Goal: Register for event/course

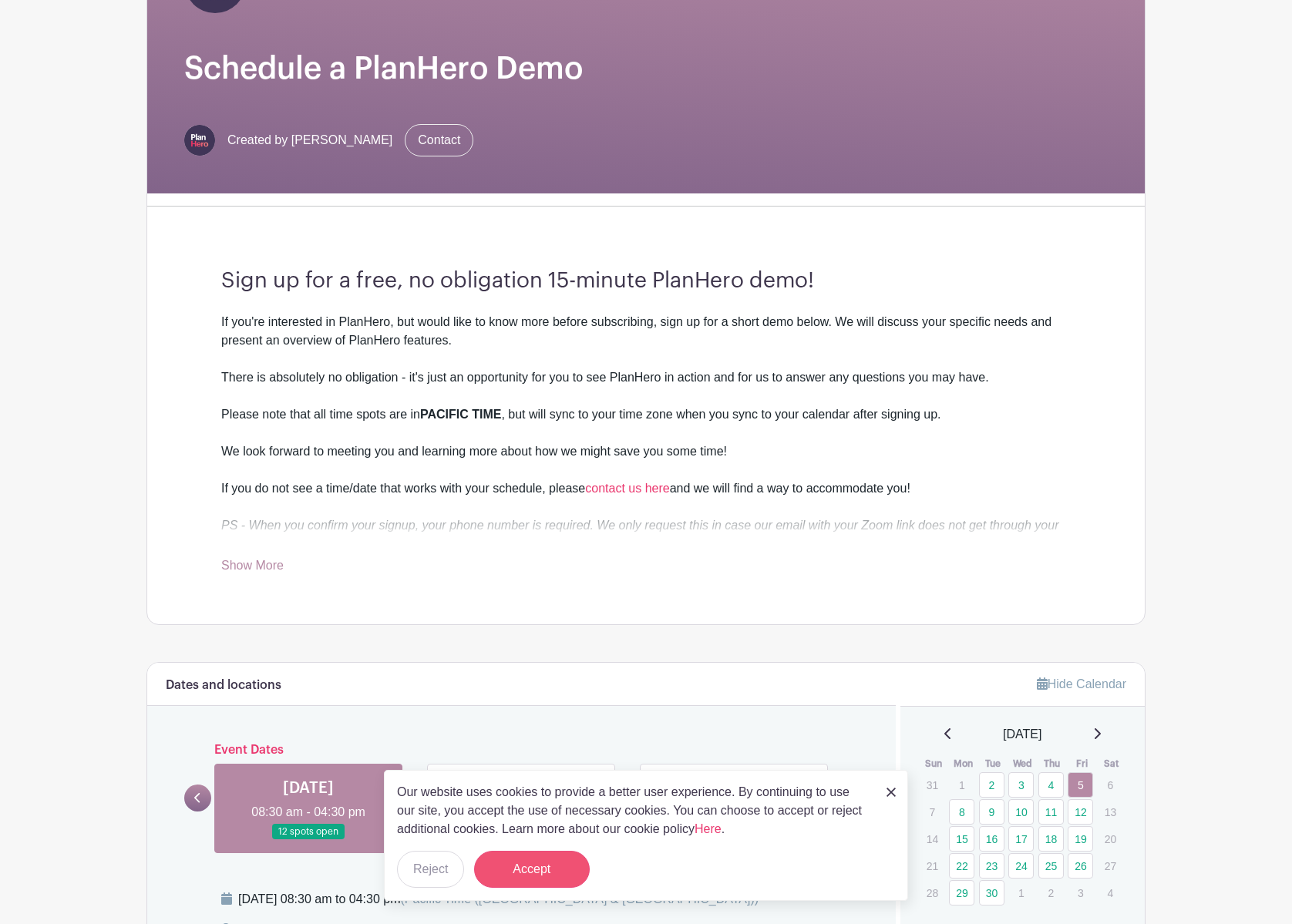
scroll to position [222, 0]
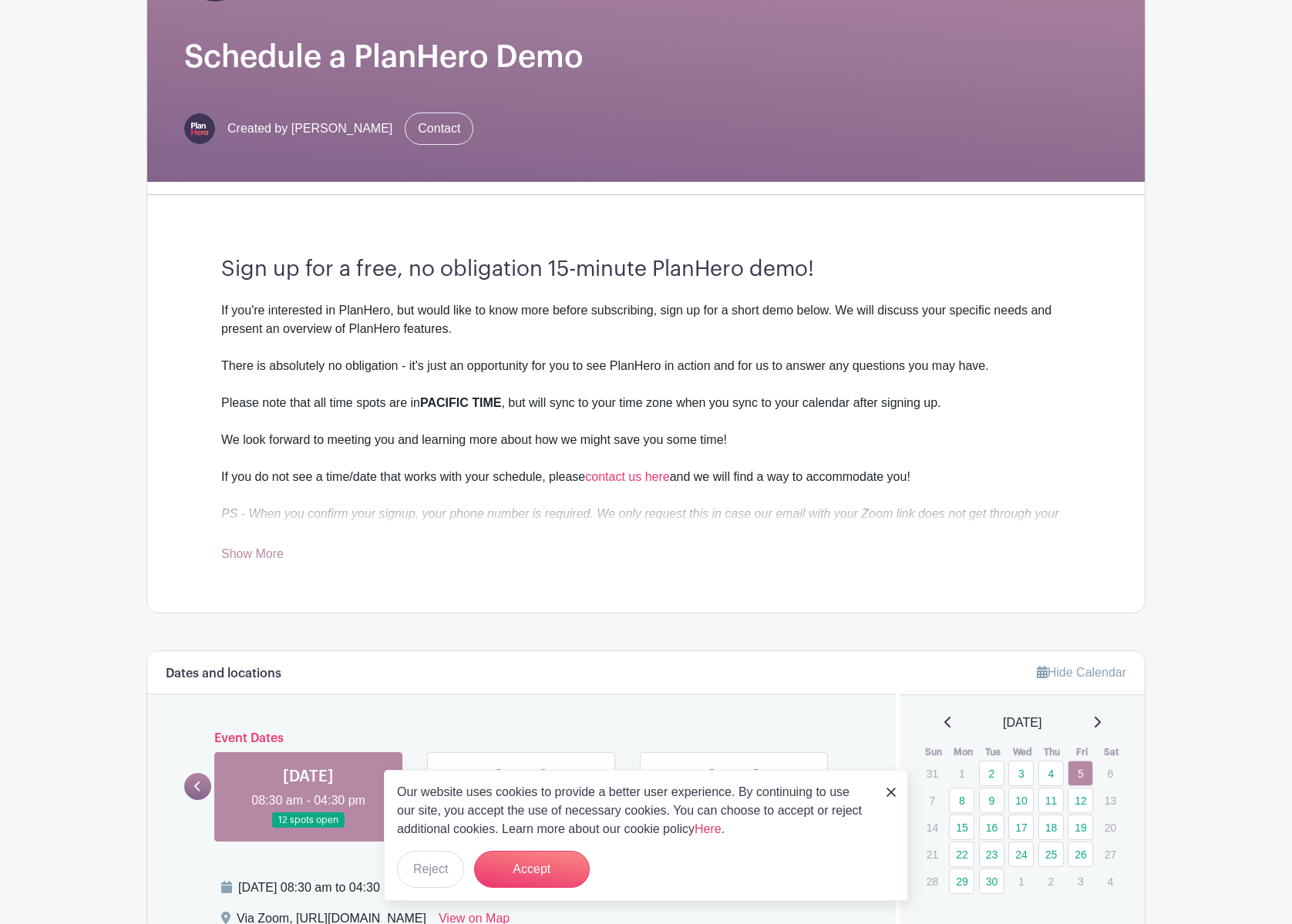
click at [890, 797] on link at bounding box center [891, 792] width 9 height 18
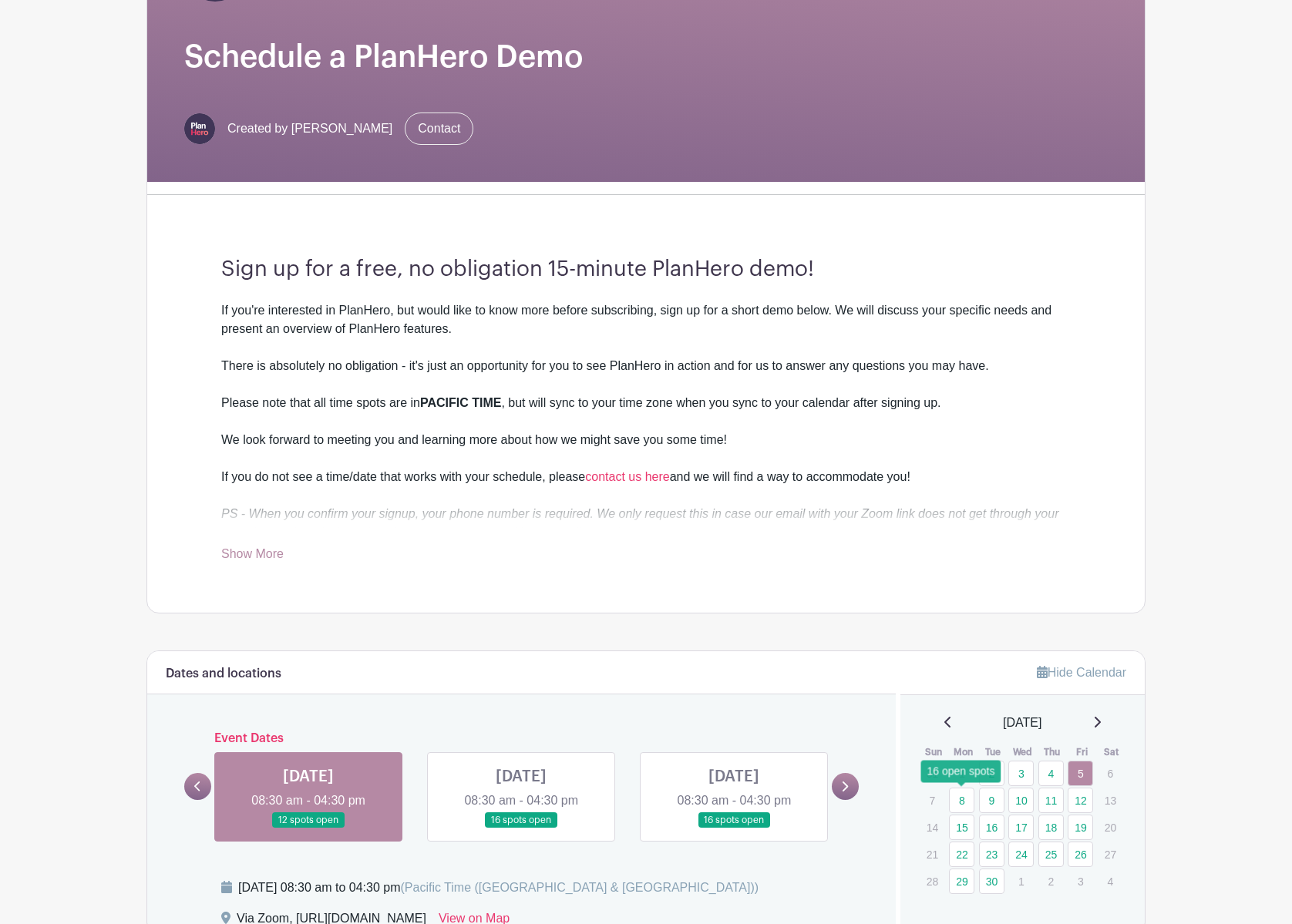
click at [965, 802] on link "8" at bounding box center [962, 800] width 26 height 26
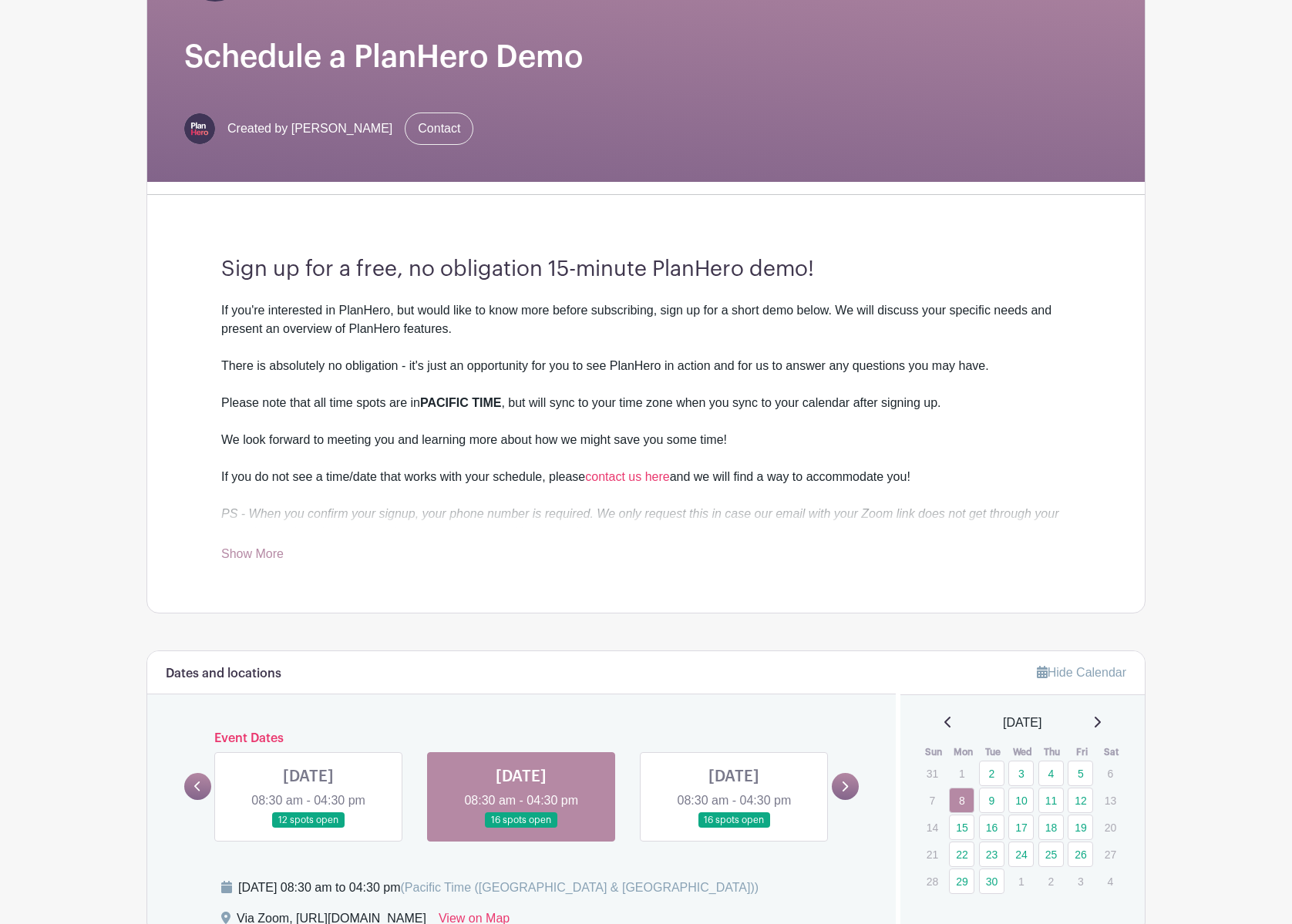
click at [521, 829] on link at bounding box center [521, 829] width 0 height 0
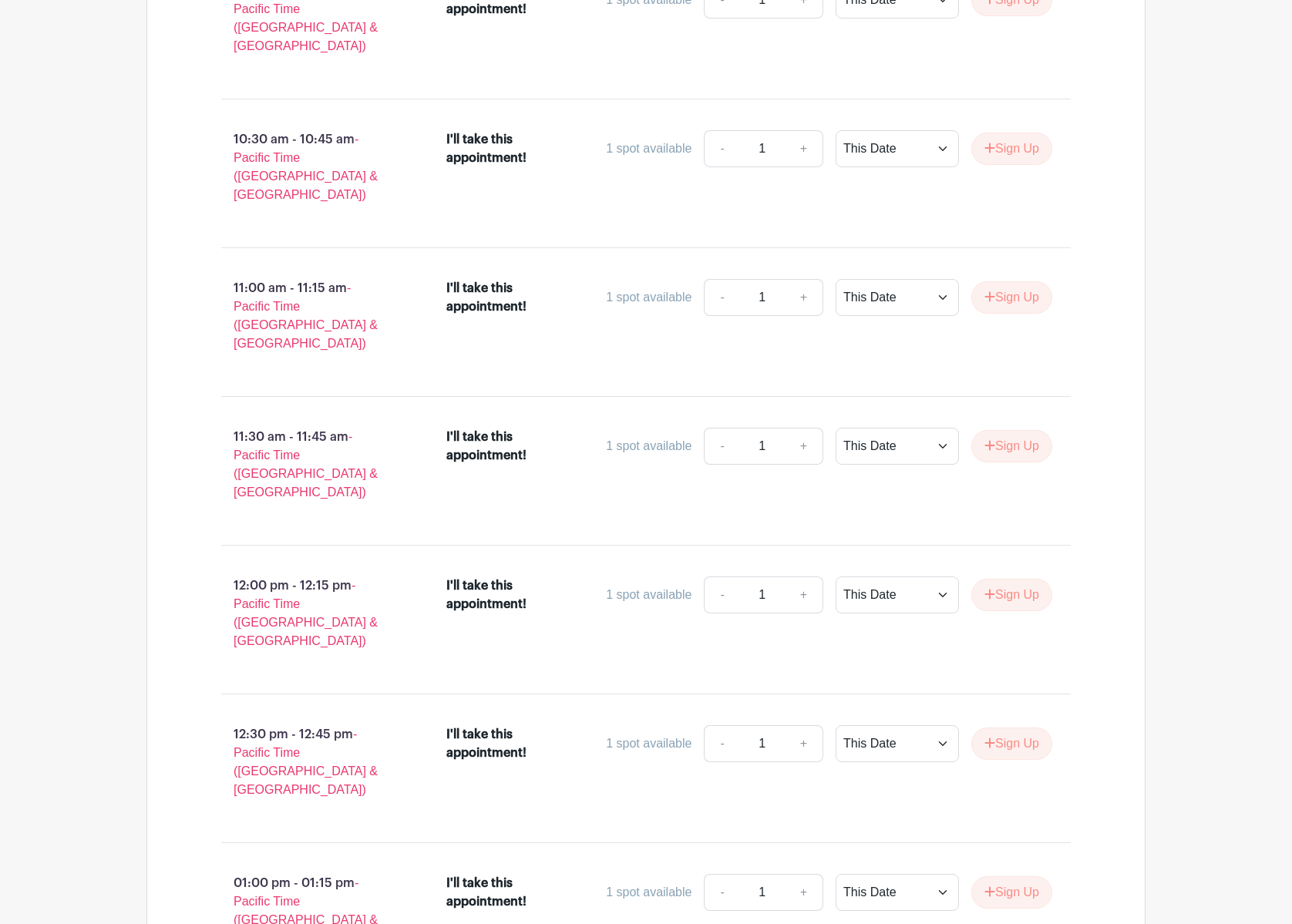
scroll to position [1755, 0]
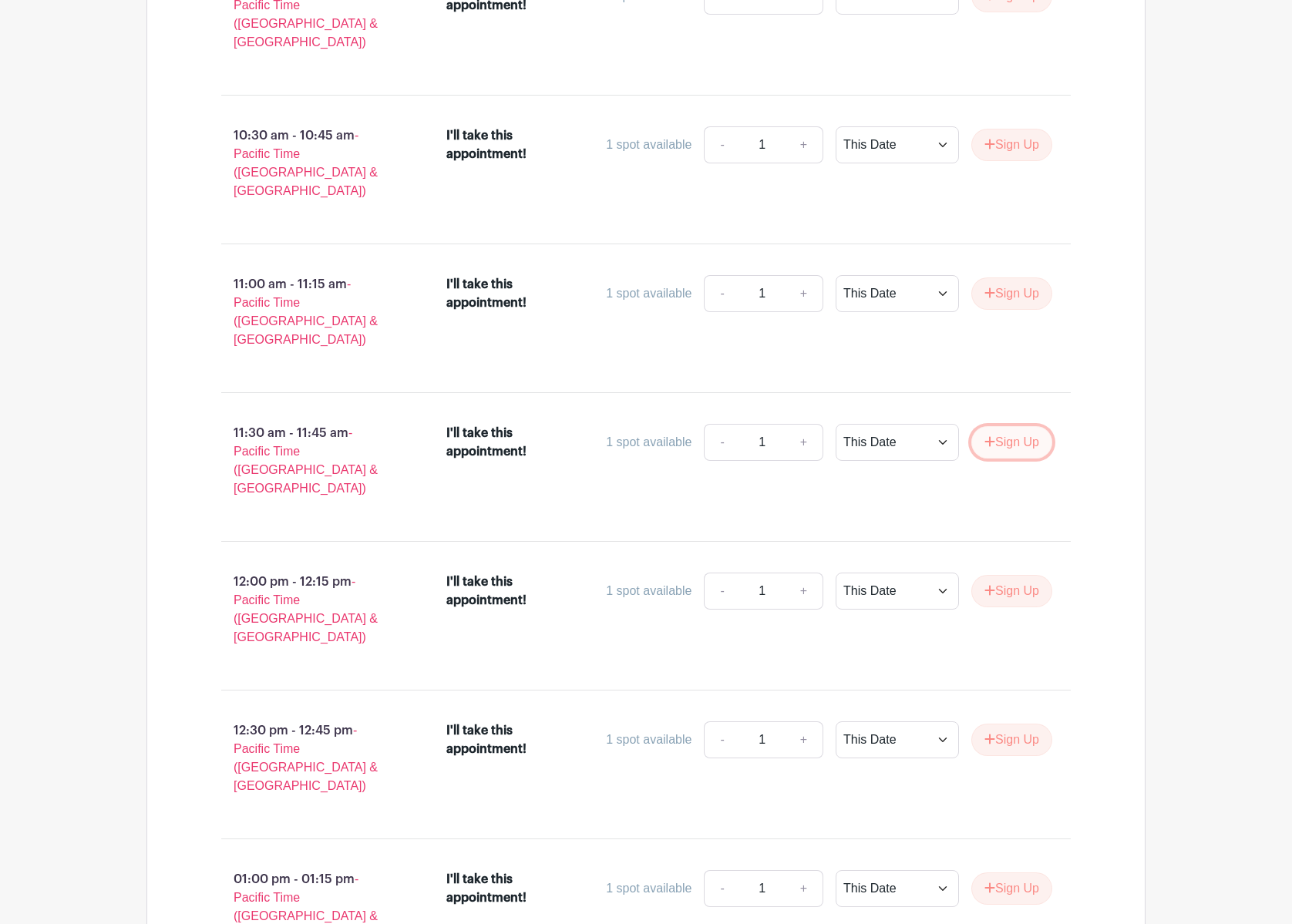
click at [1006, 427] on button "Sign Up" at bounding box center [1012, 442] width 81 height 32
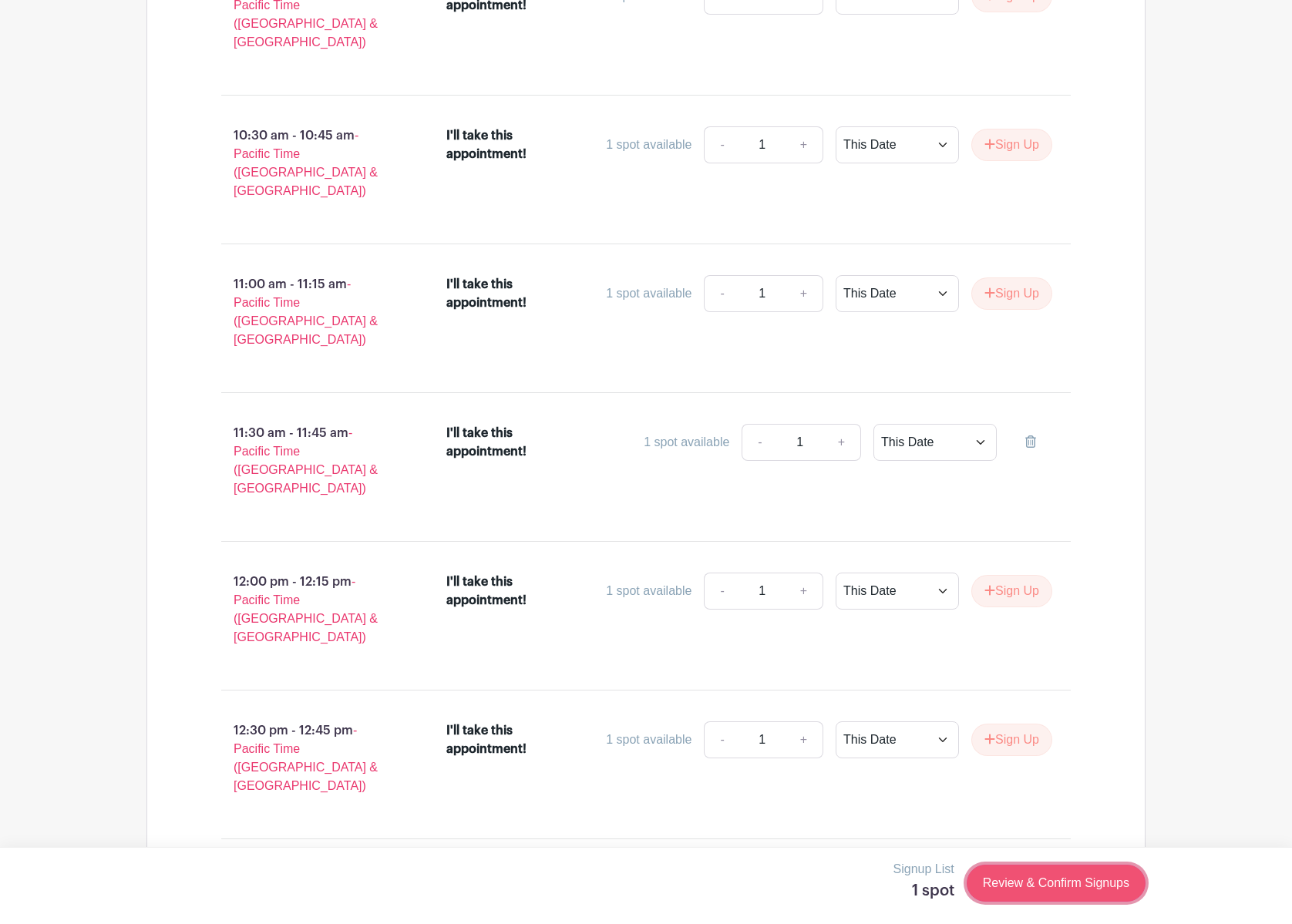
click at [1008, 878] on link "Review & Confirm Signups" at bounding box center [1056, 883] width 179 height 37
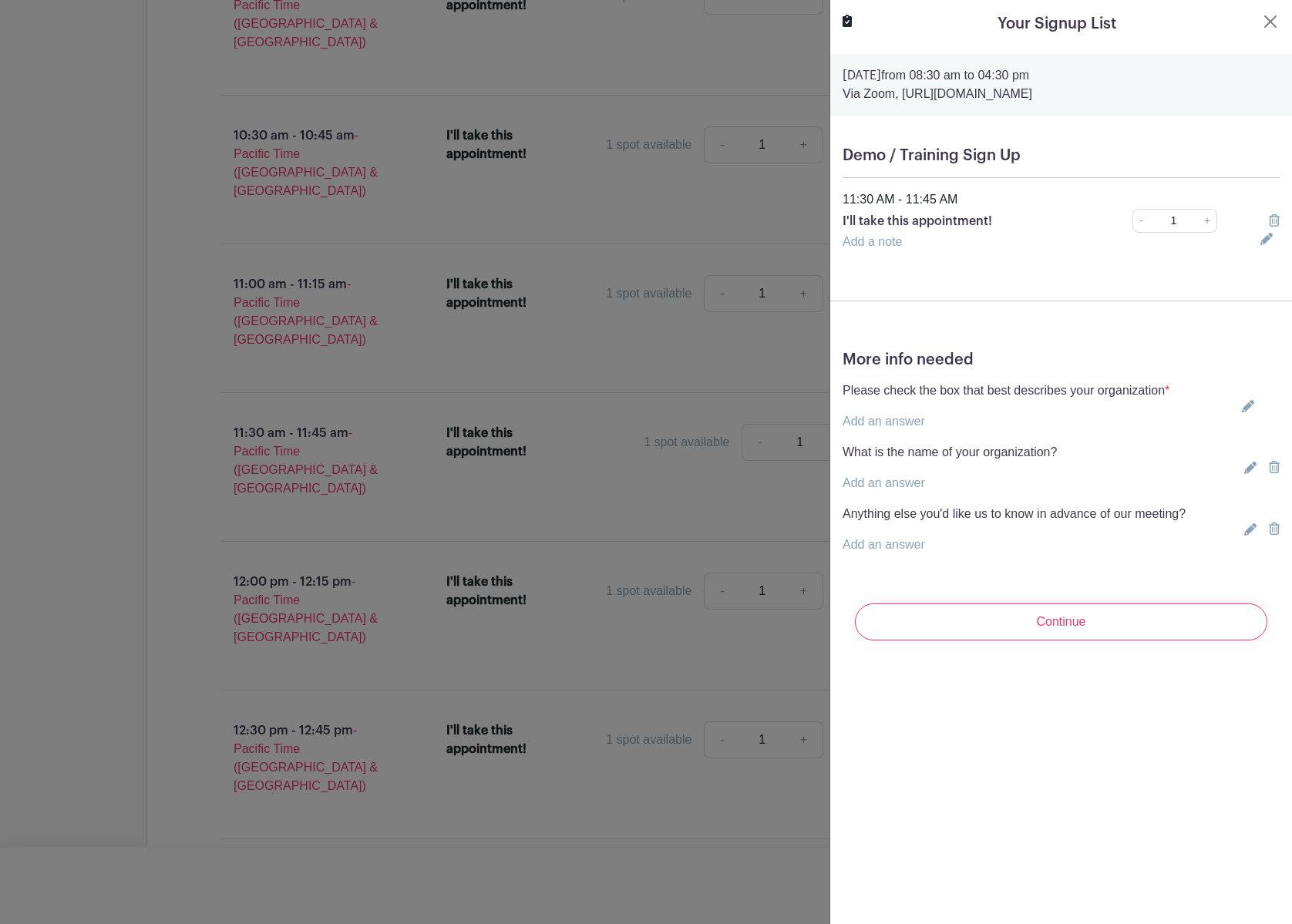
click at [1035, 391] on p "Please check the box that best describes your organization *" at bounding box center [1006, 391] width 327 height 18
click at [893, 422] on link "Add an answer" at bounding box center [883, 422] width 82 height 13
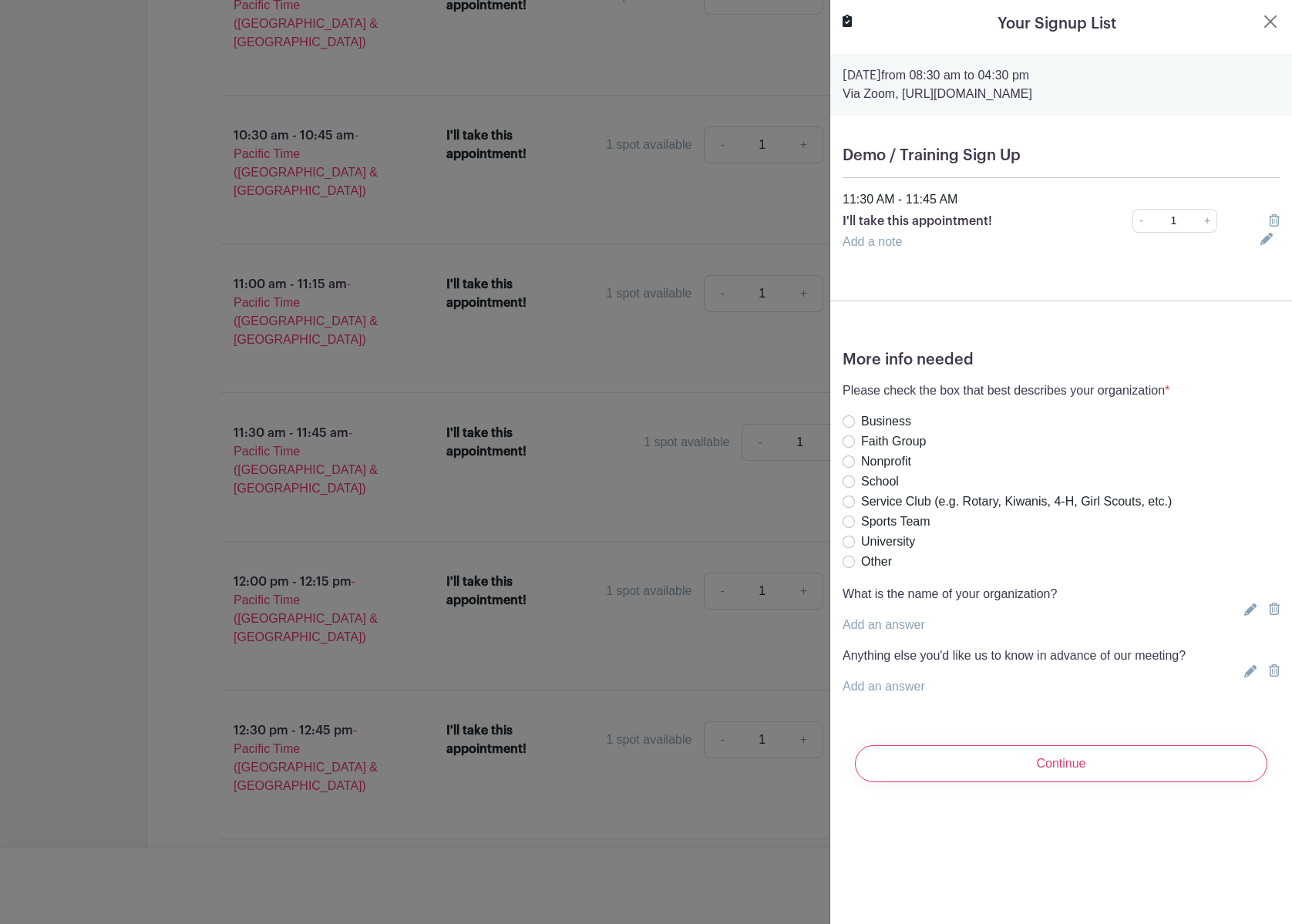
click at [858, 481] on div "School" at bounding box center [1007, 482] width 330 height 18
drag, startPoint x: 845, startPoint y: 483, endPoint x: 859, endPoint y: 527, distance: 46.2
click at [846, 484] on input "School" at bounding box center [849, 482] width 12 height 12
radio input "true"
click at [869, 633] on p "Add an answer" at bounding box center [950, 625] width 214 height 18
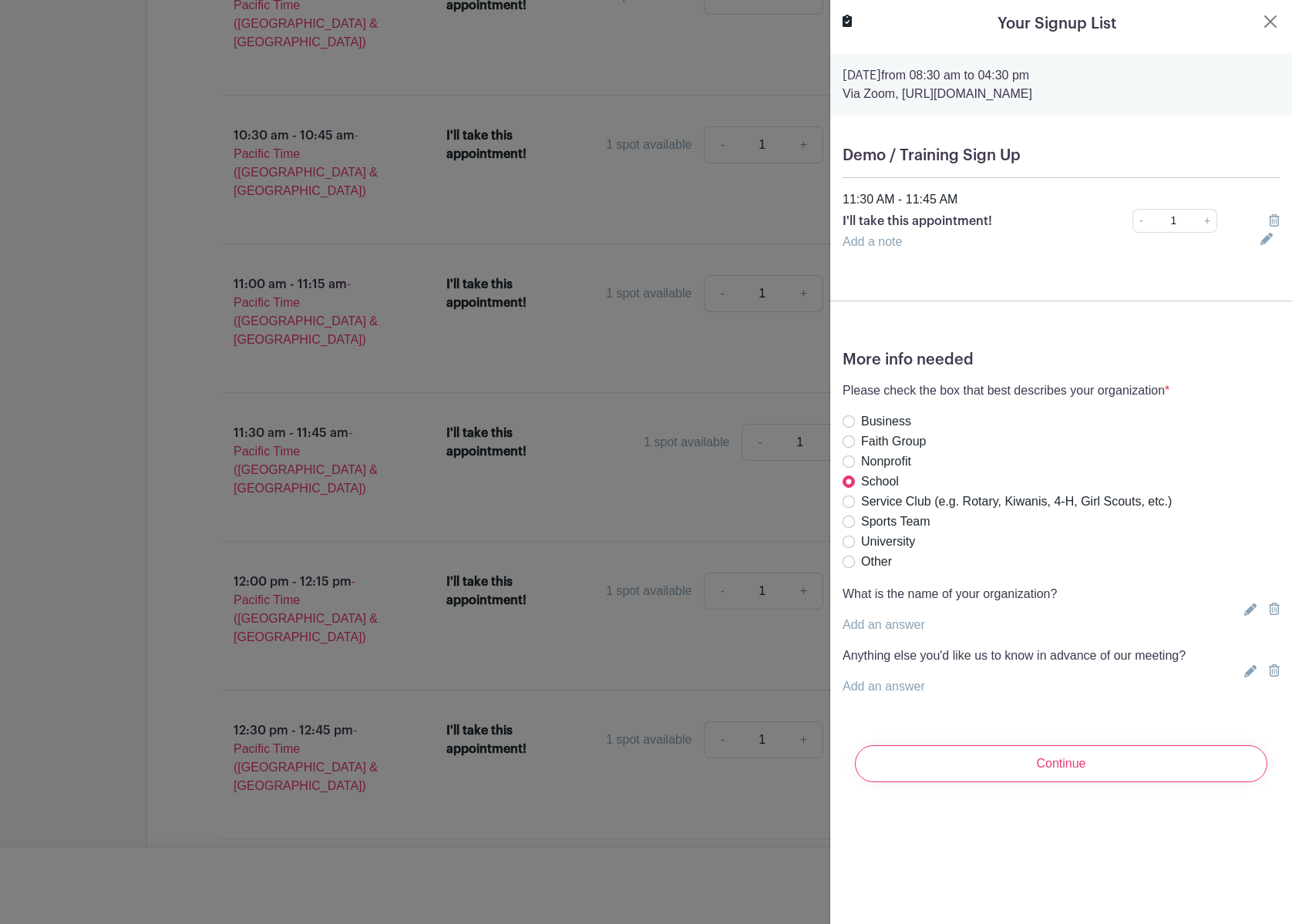
click at [864, 624] on link "Add an answer" at bounding box center [883, 625] width 82 height 13
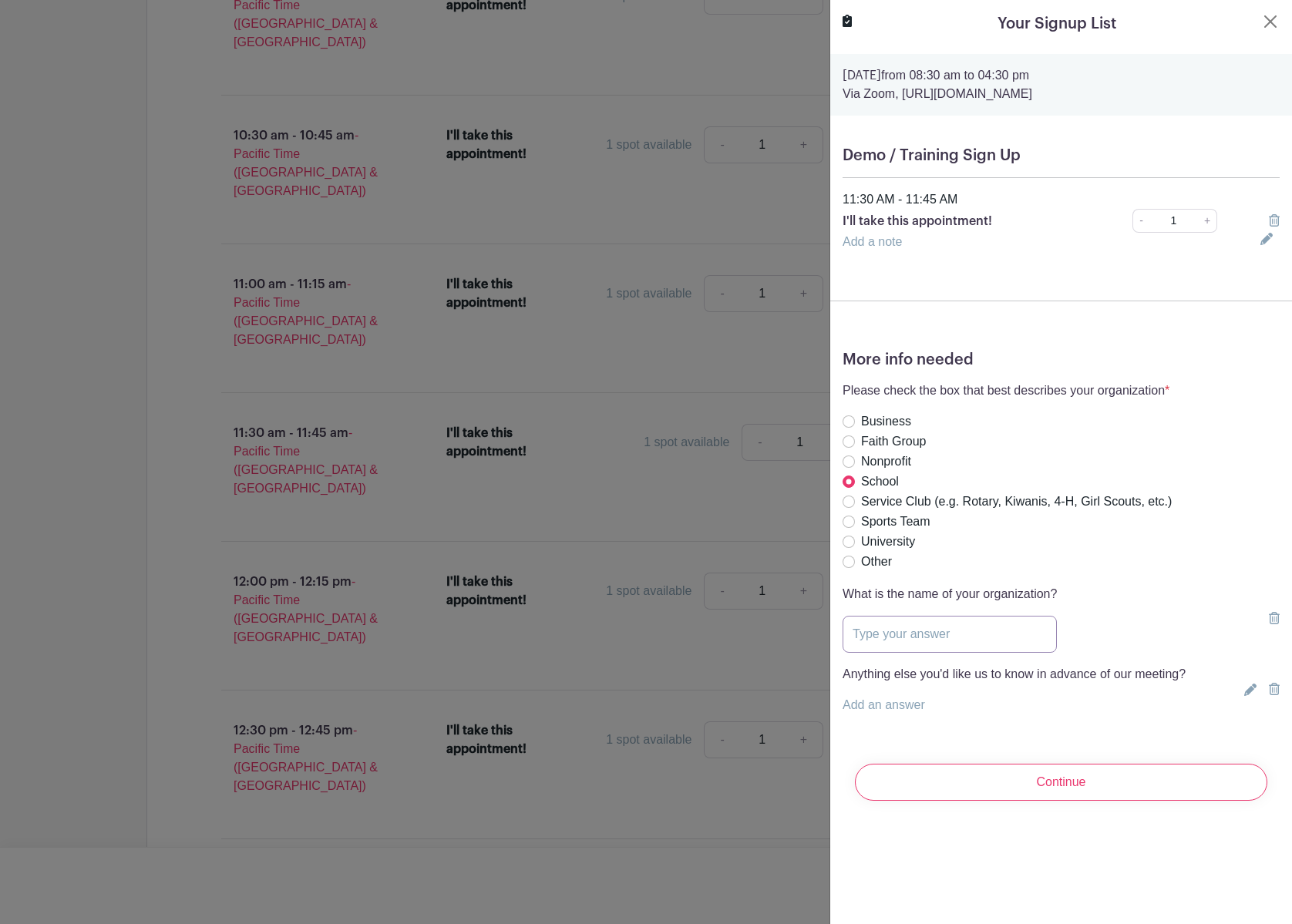
click at [864, 628] on input "text" at bounding box center [950, 634] width 214 height 37
type input "KUSD"
click at [970, 779] on input "Continue" at bounding box center [1061, 782] width 413 height 37
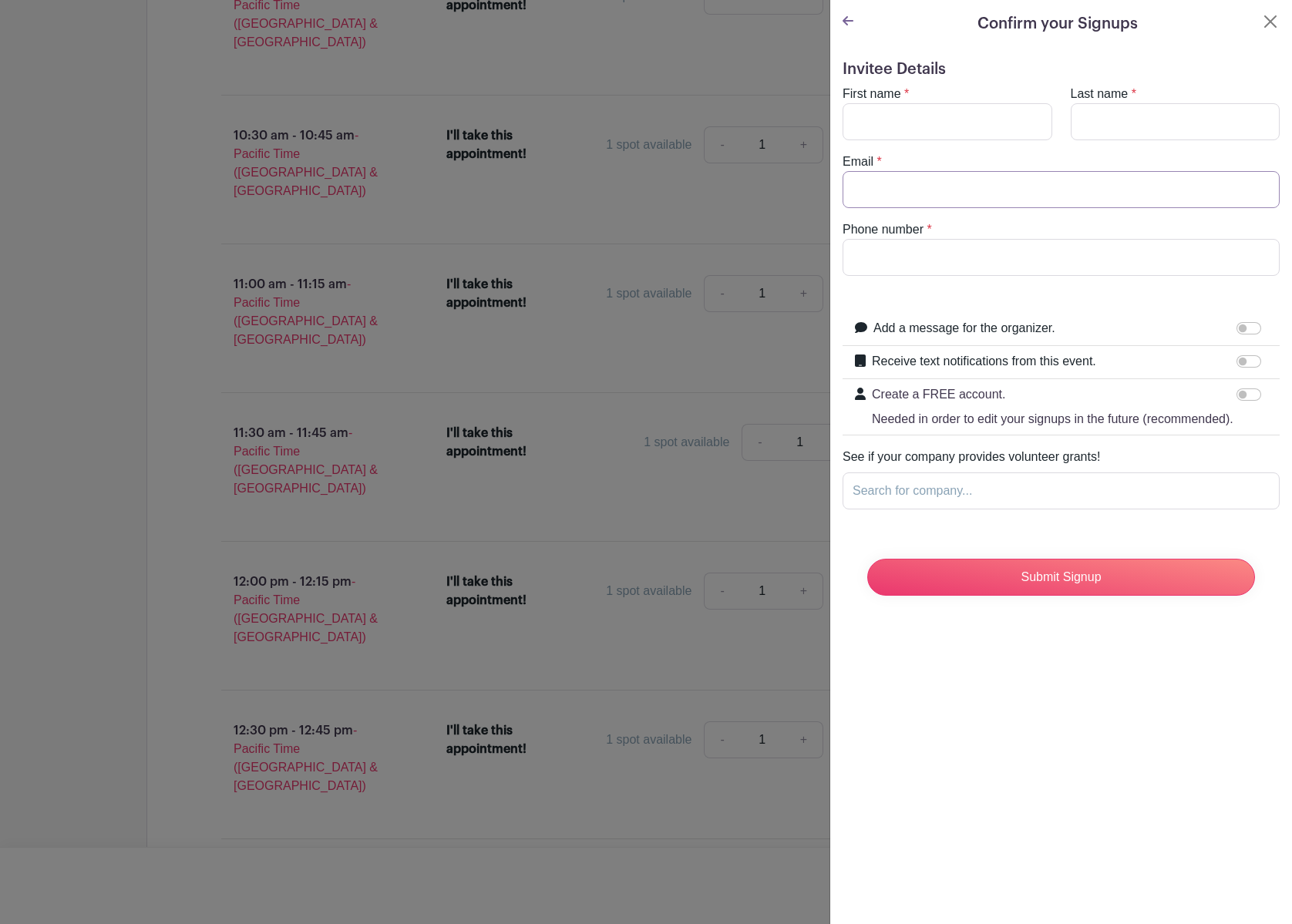
type input "[EMAIL_ADDRESS][DOMAIN_NAME]"
click at [900, 130] on input "First name" at bounding box center [947, 121] width 210 height 37
type input "[PERSON_NAME]"
type input "2623597612"
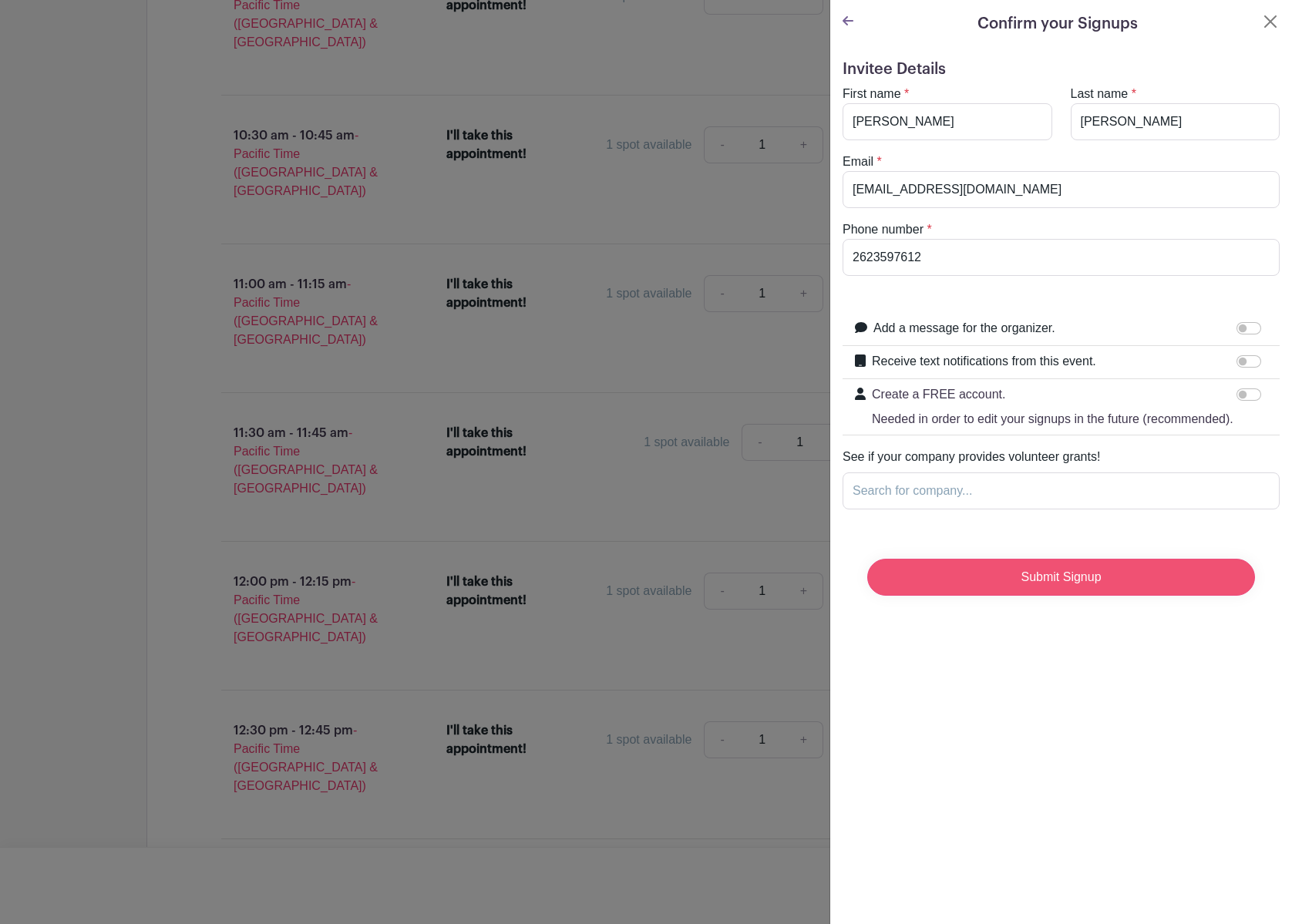
click at [1061, 589] on input "Submit Signup" at bounding box center [1061, 577] width 388 height 37
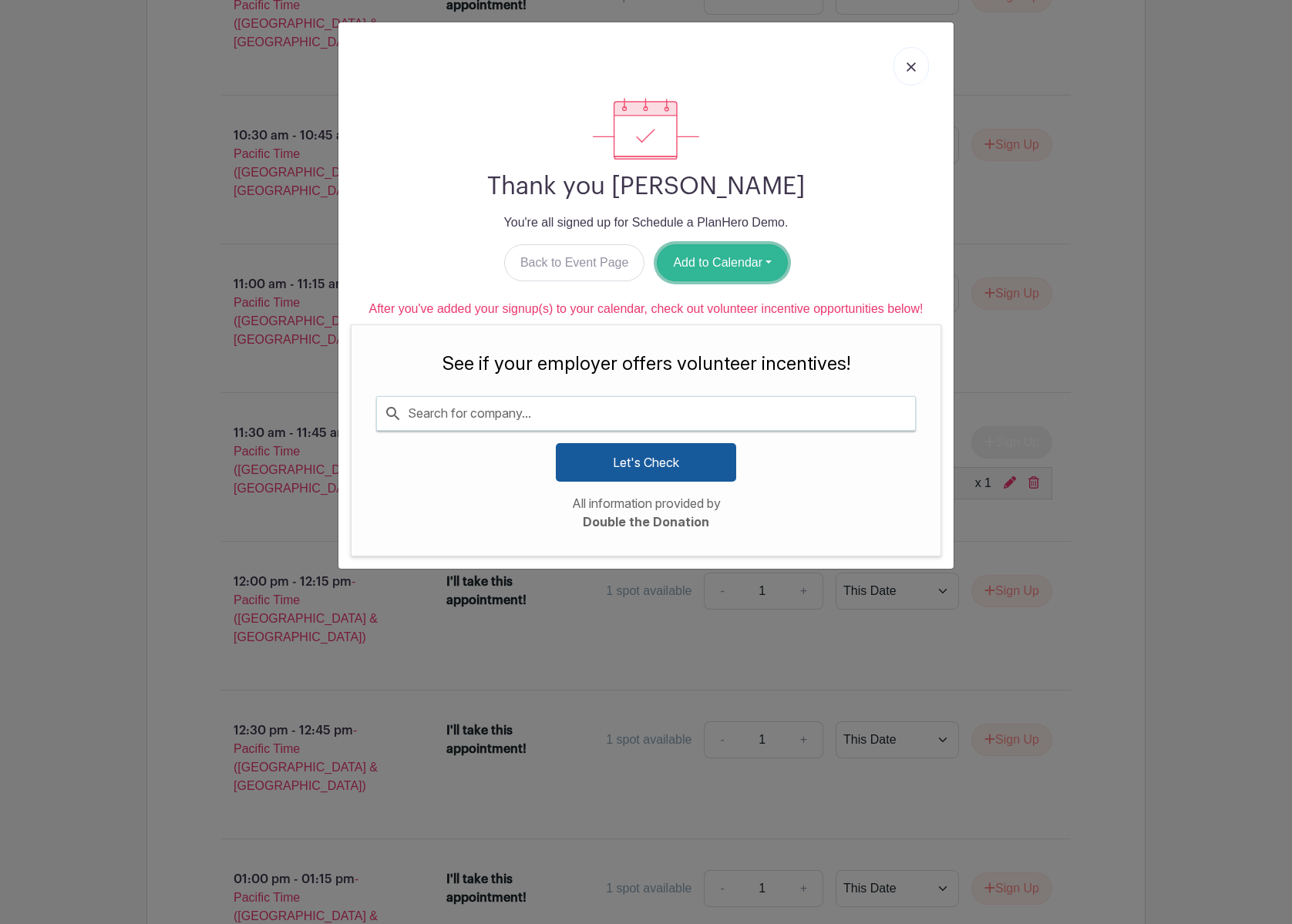
click at [773, 266] on button "Add to Calendar" at bounding box center [722, 262] width 131 height 37
click at [705, 329] on link "Outlook" at bounding box center [718, 327] width 122 height 25
click at [908, 53] on link at bounding box center [911, 66] width 36 height 38
